Goal: Book appointment/travel/reservation

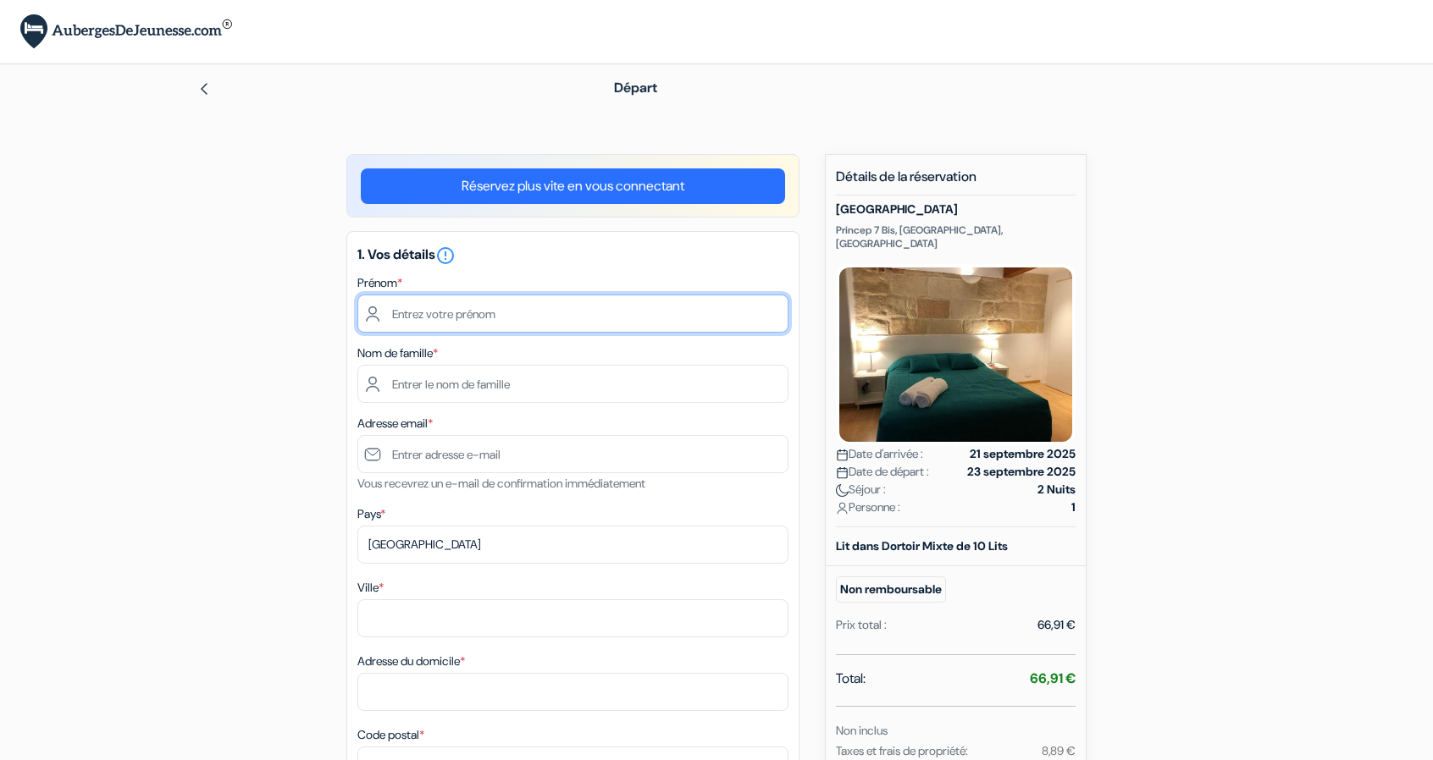
click at [499, 316] on input "text" at bounding box center [572, 314] width 431 height 38
click at [648, 318] on input "text" at bounding box center [572, 314] width 431 height 38
type input "Candice"
type input "Besserve"
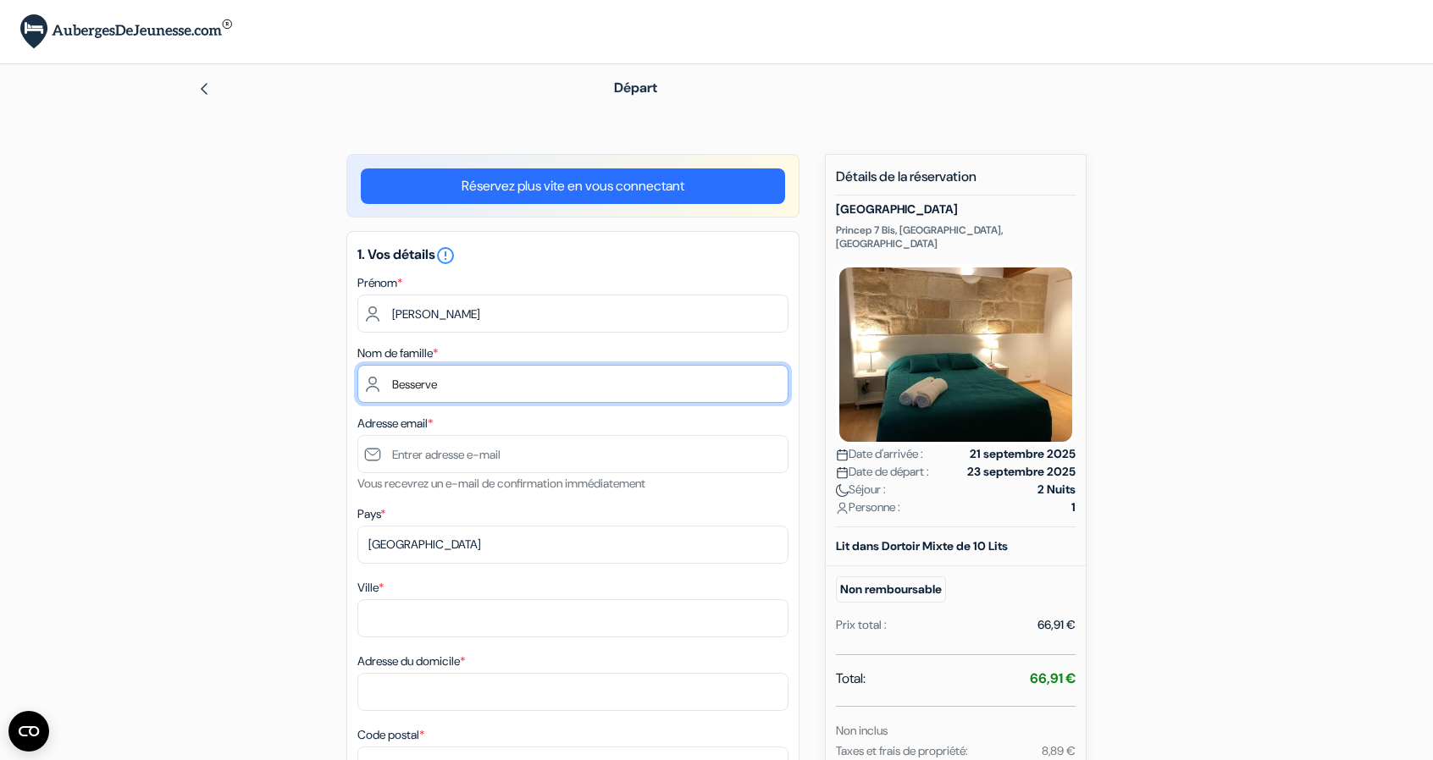
type input "[EMAIL_ADDRESS][DOMAIN_NAME]"
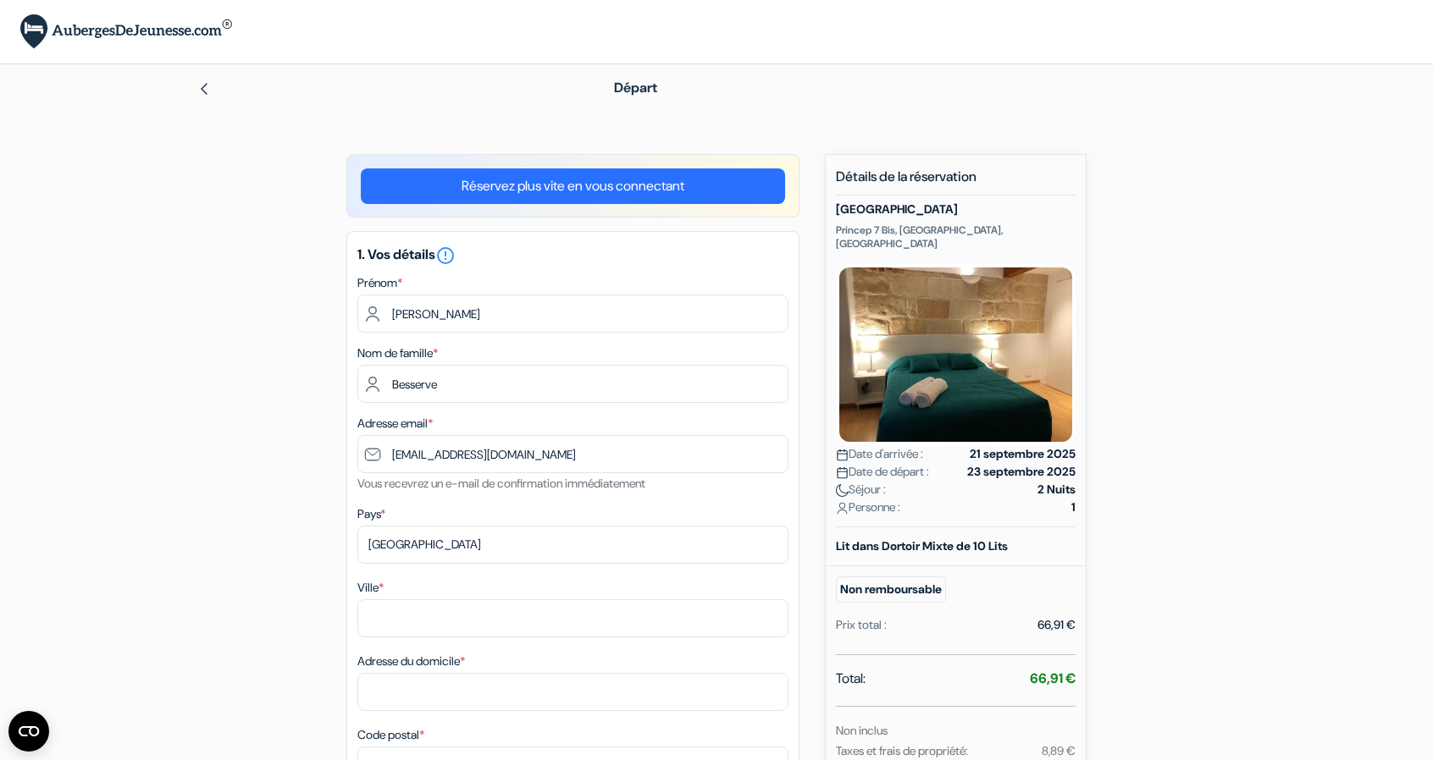
type input "Gand"
type input "henegouwenstraat 107"
type input "9000"
type input "0472996419"
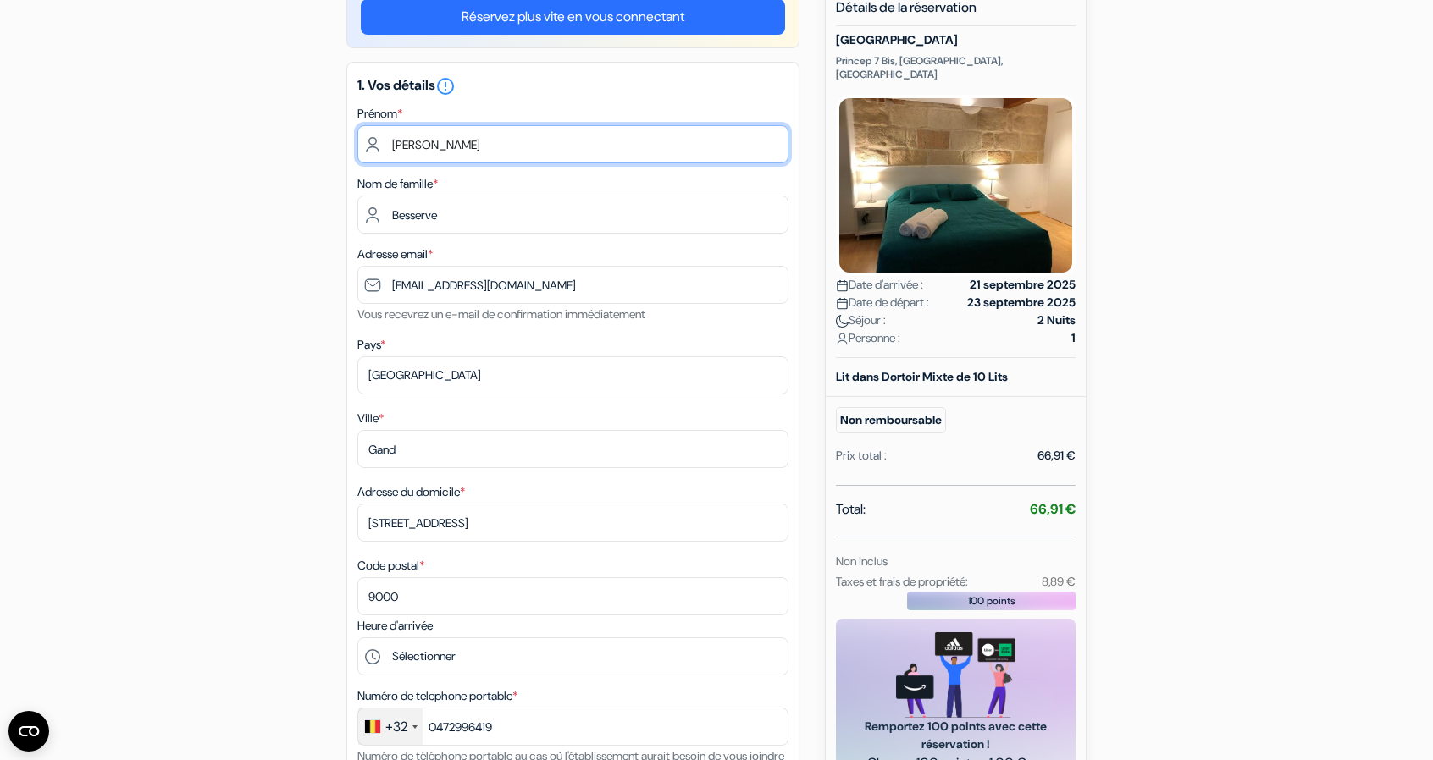
type input "CANDICE"
type input "BESSERVE"
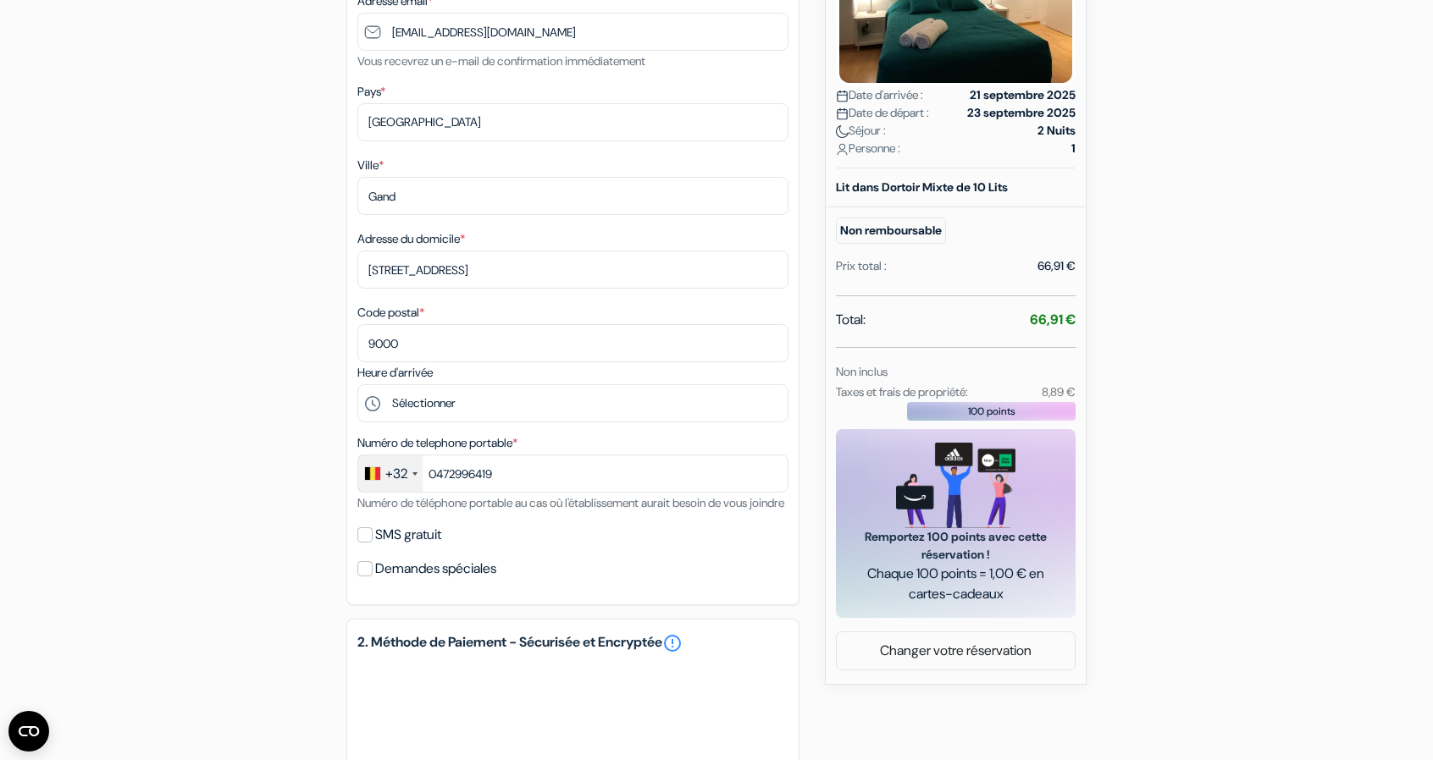
scroll to position [360, 0]
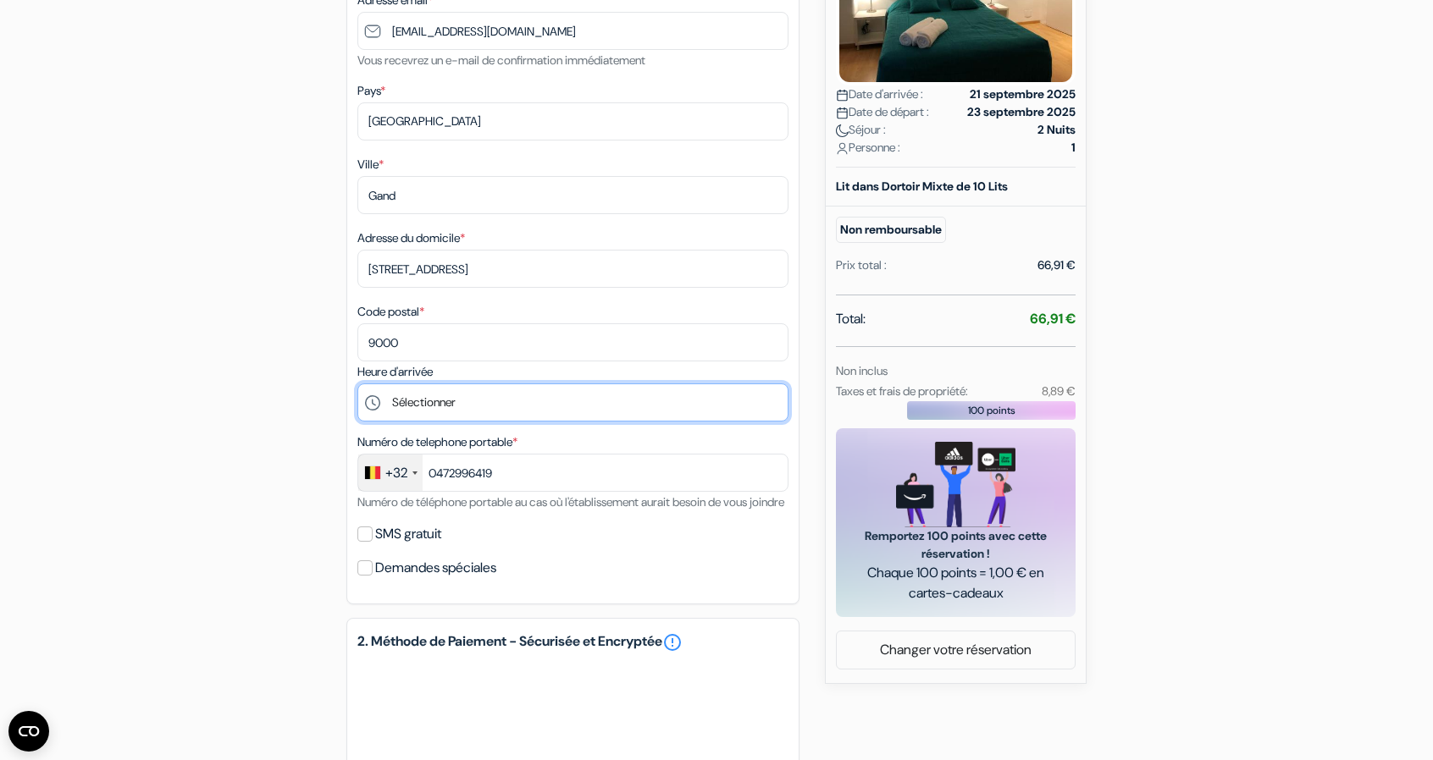
click at [427, 409] on select "Sélectionner 14:00 15:00 16:00 17:00 18:00 19:00 20:00 21:00 22:00 23:00" at bounding box center [572, 403] width 431 height 38
select select "23"
click at [357, 387] on select "Sélectionner 14:00 15:00 16:00 17:00 18:00 19:00 20:00 21:00 22:00 23:00" at bounding box center [572, 403] width 431 height 38
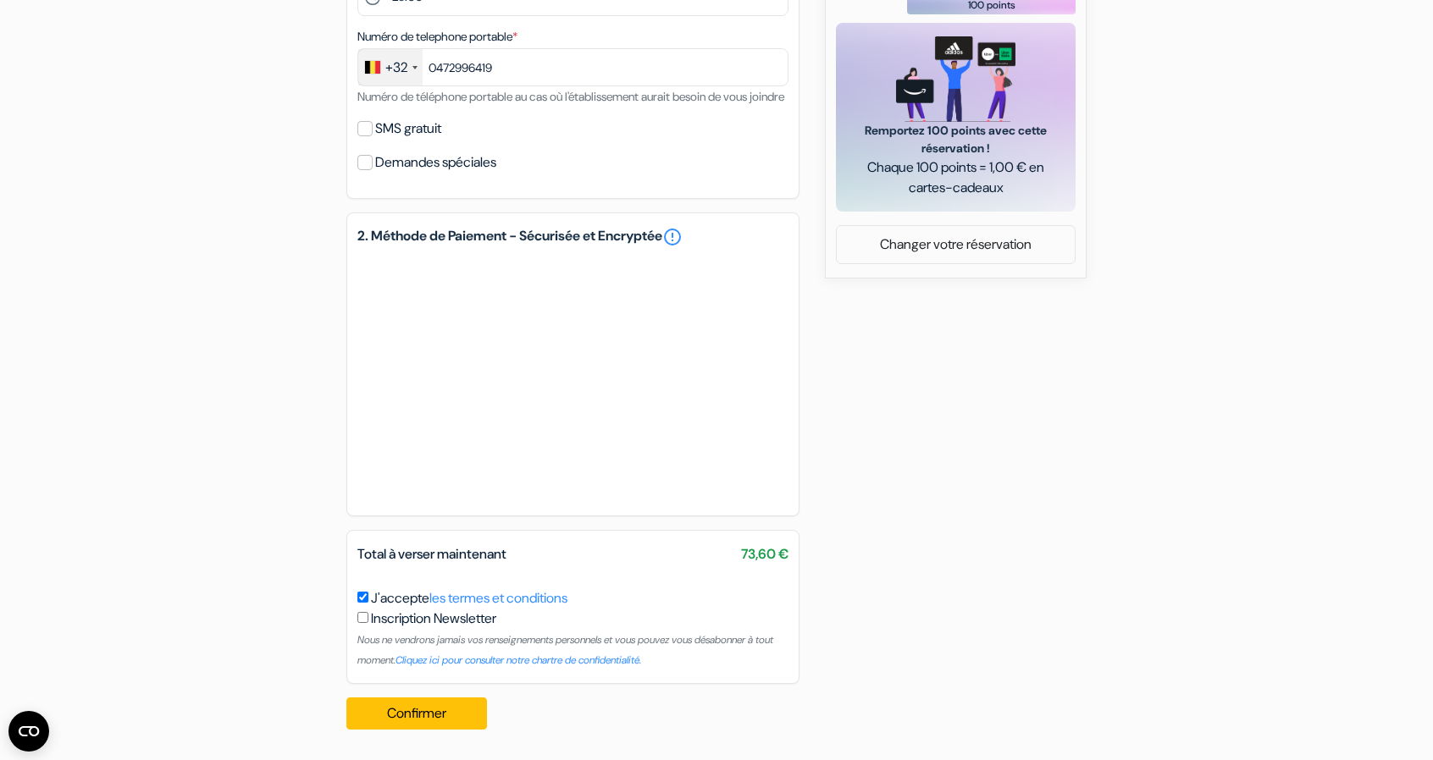
scroll to position [788, 0]
click at [450, 716] on button "Confirmer Loading..." at bounding box center [416, 714] width 141 height 32
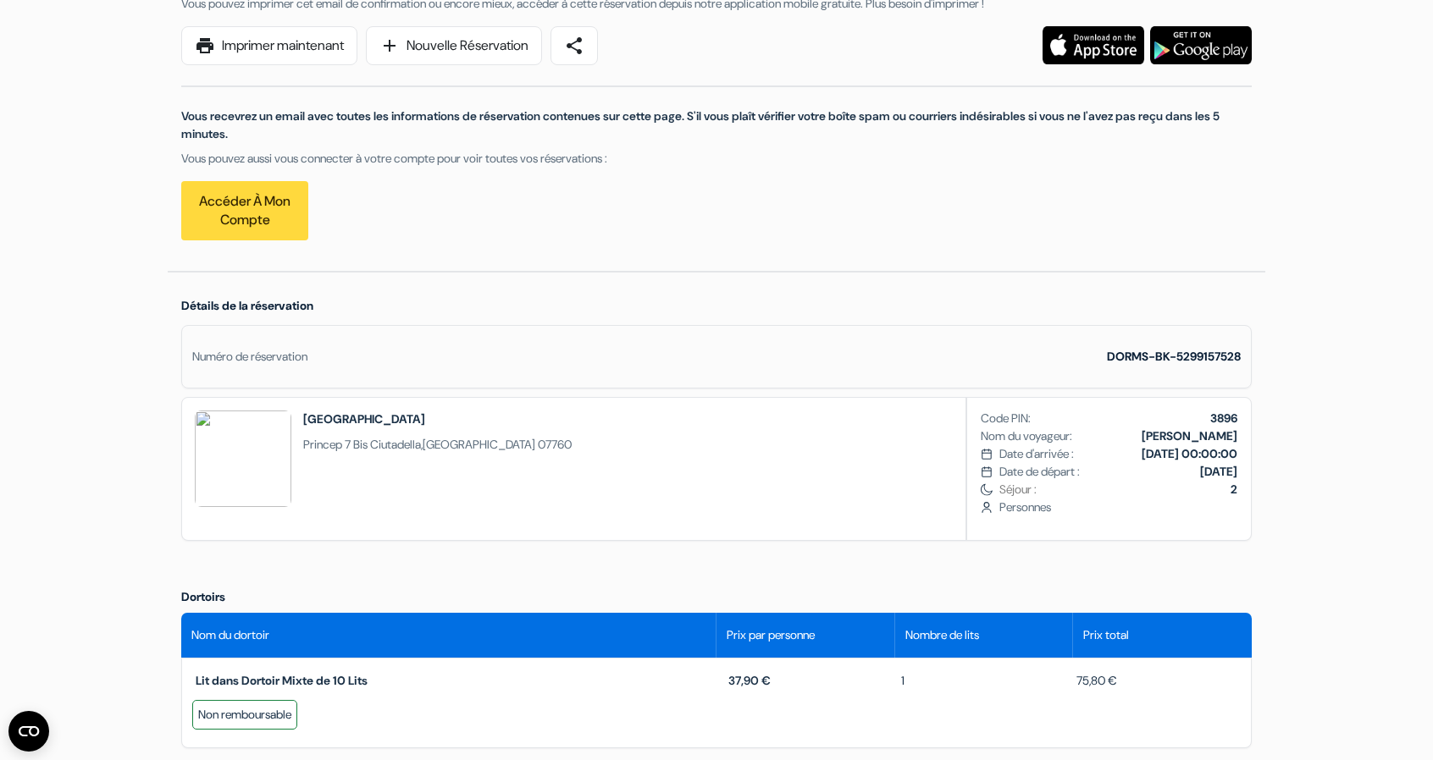
scroll to position [339, 0]
